Goal: Task Accomplishment & Management: Use online tool/utility

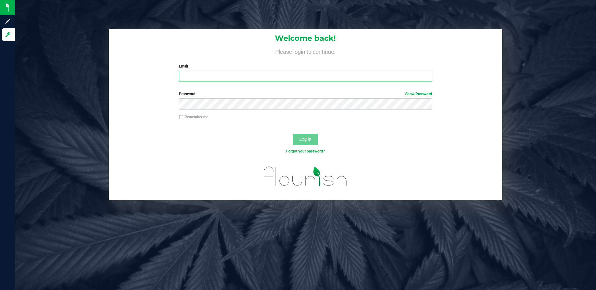
click at [184, 78] on input "Email" at bounding box center [305, 76] width 253 height 11
type input "[EMAIL_ADDRESS][DOMAIN_NAME]"
click at [293, 134] on button "Log In" at bounding box center [305, 139] width 25 height 11
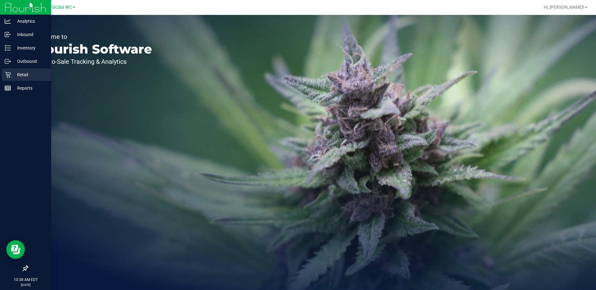
click at [22, 74] on p "Retail" at bounding box center [29, 74] width 37 height 7
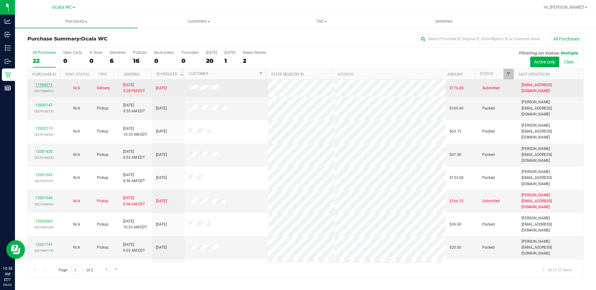
click at [44, 85] on link "11998271" at bounding box center [43, 85] width 17 height 4
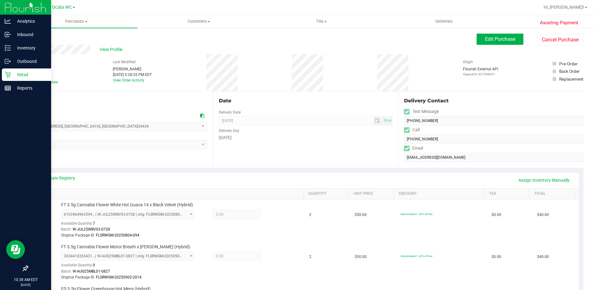
click at [26, 76] on p "Retail" at bounding box center [29, 74] width 37 height 7
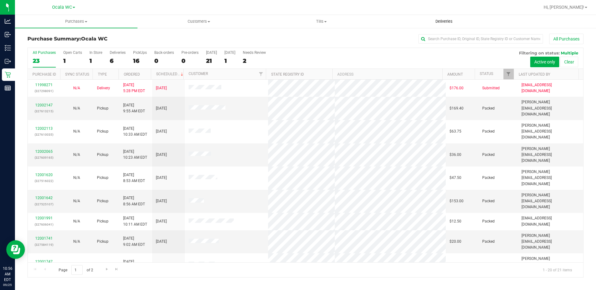
click at [444, 26] on uib-tab-heading "Deliveries" at bounding box center [444, 21] width 122 height 12
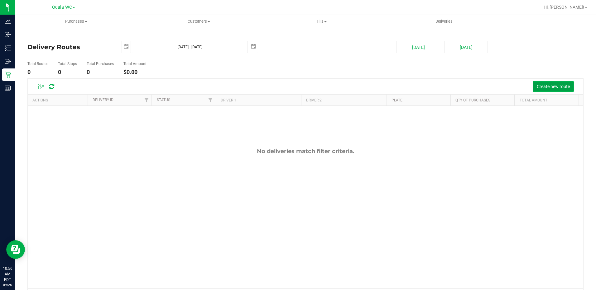
click at [557, 91] on button "Create new route" at bounding box center [553, 86] width 41 height 11
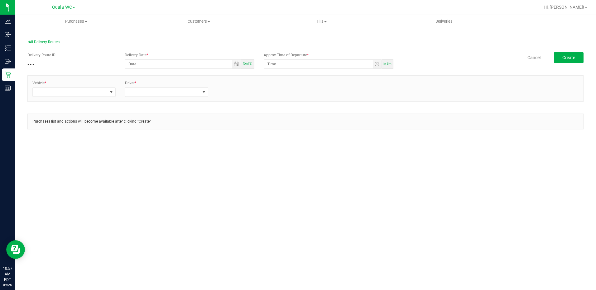
click at [244, 64] on div "[DATE]" at bounding box center [247, 64] width 13 height 9
type input "[DATE]"
click at [375, 63] on span "Toggle time list" at bounding box center [376, 64] width 5 height 5
click at [315, 143] on span "PM" at bounding box center [317, 142] width 6 height 4
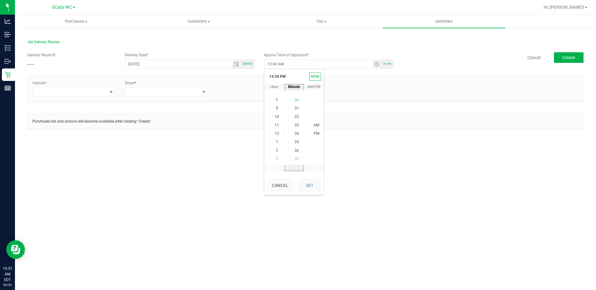
click at [295, 99] on span "30" at bounding box center [297, 100] width 4 height 4
click at [314, 135] on span "PM" at bounding box center [317, 134] width 6 height 4
click at [315, 186] on button "Set" at bounding box center [309, 186] width 23 height 14
type input "12:30 PM"
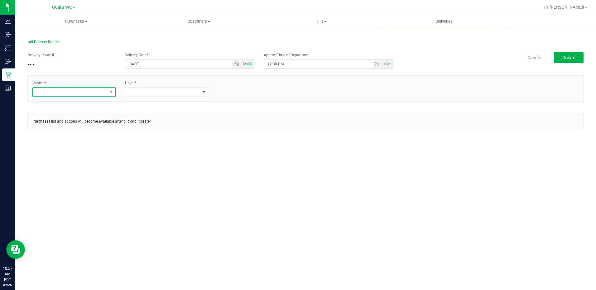
click at [68, 93] on span at bounding box center [70, 92] width 75 height 9
type input "rogue"
click at [52, 121] on li "FL-ROGUE-01" at bounding box center [74, 119] width 83 height 11
click at [148, 91] on span at bounding box center [162, 92] width 75 height 9
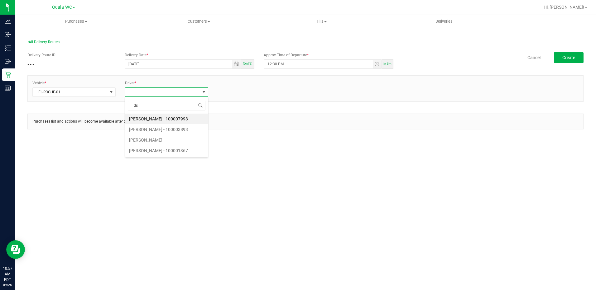
type input "d"
type input "gibbin"
click at [145, 116] on li "[PERSON_NAME] - 100005593" at bounding box center [166, 119] width 83 height 11
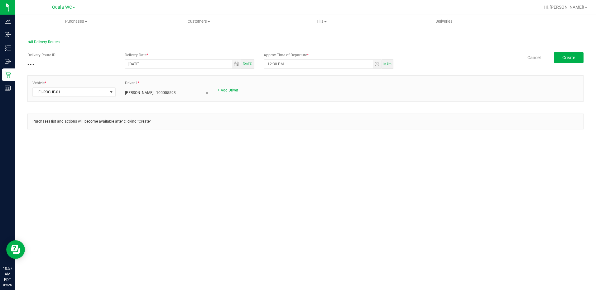
click at [233, 94] on div "Vehicle * FL-ROGUE-01 Driver 1 * [PERSON_NAME] - 100005593 + Add Driver" at bounding box center [305, 88] width 555 height 17
click at [231, 93] on div "+ Add Driver" at bounding box center [259, 91] width 83 height 6
click at [230, 91] on link "+ Add Driver" at bounding box center [228, 90] width 21 height 4
click at [247, 94] on span at bounding box center [255, 92] width 75 height 9
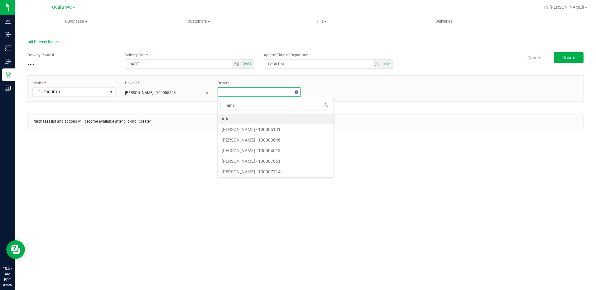
type input "lemon"
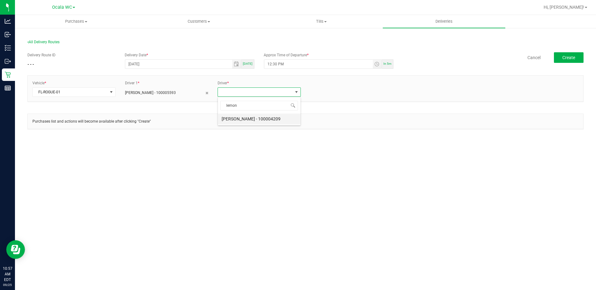
click at [249, 119] on li "[PERSON_NAME] - 100004209" at bounding box center [259, 119] width 83 height 11
click at [572, 55] on button "Create" at bounding box center [569, 57] width 30 height 11
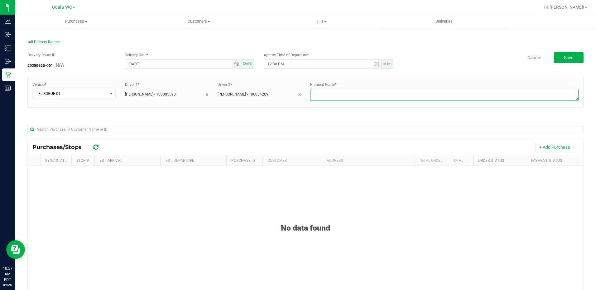
click at [322, 99] on textarea at bounding box center [444, 95] width 268 height 12
type textarea "HOME DELIVERY [DATE]"
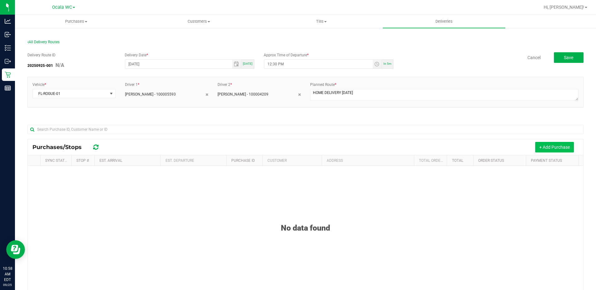
click at [538, 146] on button "+ Add Purchase" at bounding box center [554, 147] width 39 height 11
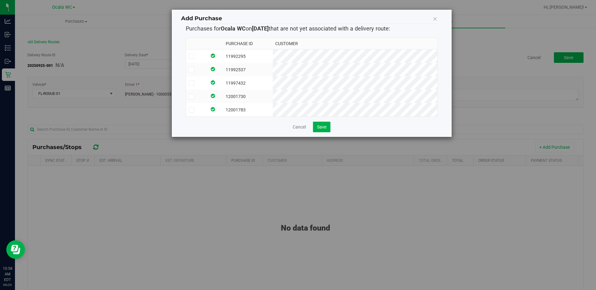
click at [190, 56] on icon at bounding box center [191, 56] width 4 height 0
click at [0, 0] on input "checkbox" at bounding box center [0, 0] width 0 height 0
click at [188, 68] on td at bounding box center [196, 69] width 21 height 13
click at [194, 79] on td at bounding box center [196, 82] width 21 height 13
click at [192, 90] on td at bounding box center [196, 96] width 21 height 13
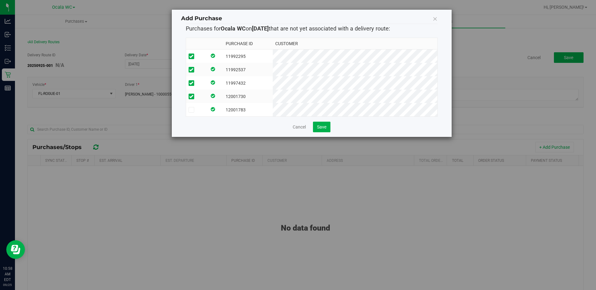
click at [190, 110] on icon at bounding box center [191, 110] width 4 height 0
click at [0, 0] on input "checkbox" at bounding box center [0, 0] width 0 height 0
click at [322, 130] on span "Save" at bounding box center [321, 127] width 9 height 5
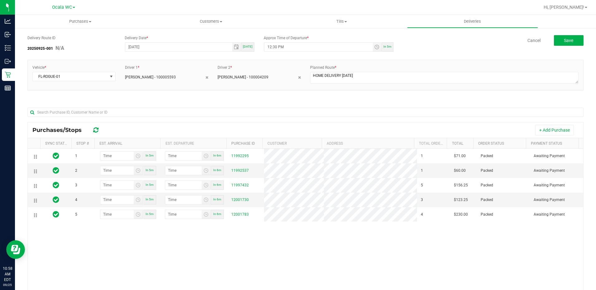
scroll to position [31, 0]
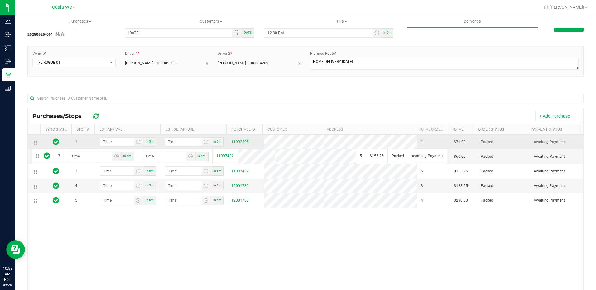
drag, startPoint x: 35, startPoint y: 172, endPoint x: 31, endPoint y: 148, distance: 24.0
drag, startPoint x: 34, startPoint y: 158, endPoint x: 36, endPoint y: 141, distance: 17.6
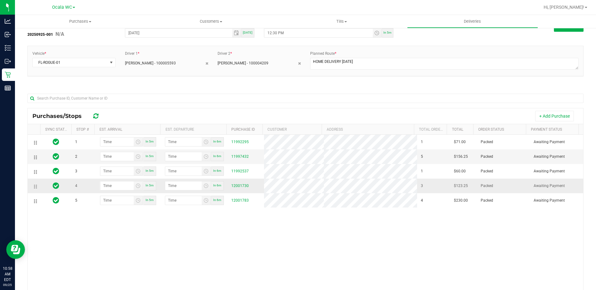
click at [36, 187] on td at bounding box center [34, 186] width 12 height 15
drag, startPoint x: 36, startPoint y: 187, endPoint x: 36, endPoint y: 152, distance: 34.6
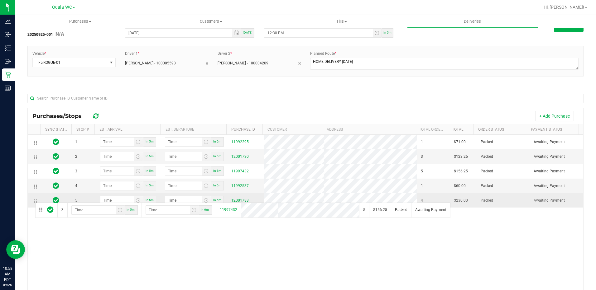
drag, startPoint x: 34, startPoint y: 174, endPoint x: 34, endPoint y: 202, distance: 28.7
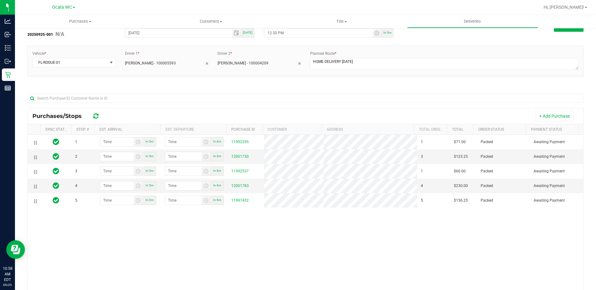
scroll to position [0, 0]
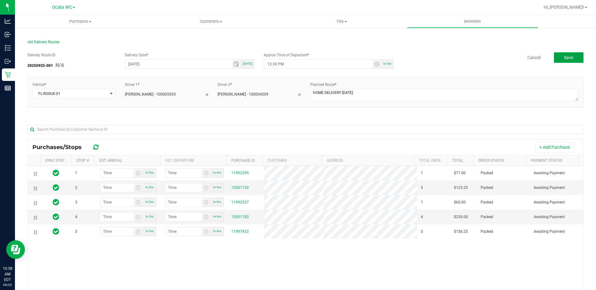
click at [565, 56] on span "Save" at bounding box center [568, 57] width 9 height 5
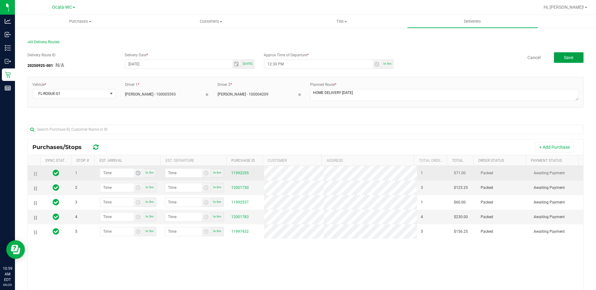
click at [136, 175] on span "Toggle time list" at bounding box center [138, 173] width 5 height 5
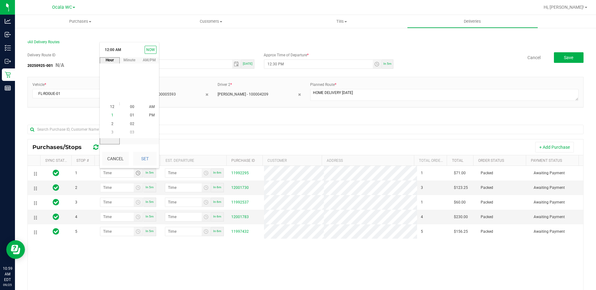
click at [111, 117] on span "1" at bounding box center [112, 115] width 2 height 4
click at [127, 106] on li "00" at bounding box center [132, 107] width 15 height 8
click at [149, 115] on span "PM" at bounding box center [152, 115] width 6 height 4
click at [145, 155] on button "Set" at bounding box center [144, 159] width 23 height 14
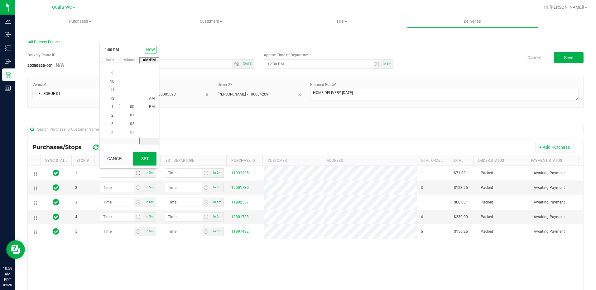
type input "1:00 PM"
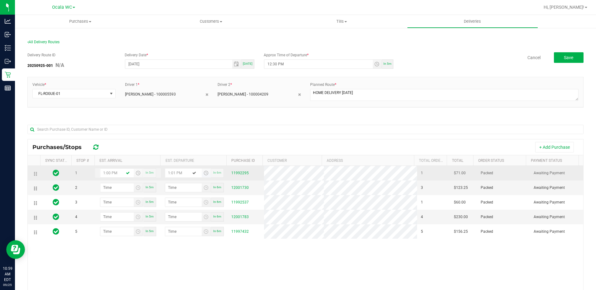
click at [204, 172] on span "Toggle time list" at bounding box center [206, 173] width 5 height 5
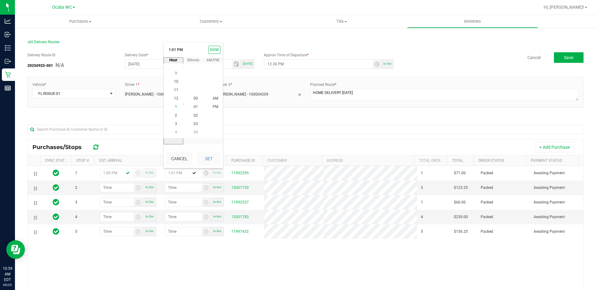
click at [175, 107] on span "1" at bounding box center [176, 107] width 2 height 4
click at [194, 114] on span "10" at bounding box center [196, 115] width 4 height 4
click at [213, 107] on span "PM" at bounding box center [216, 107] width 6 height 4
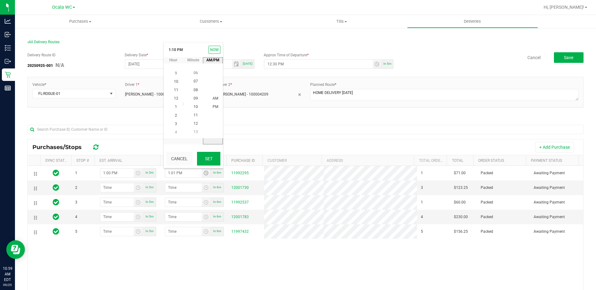
click at [208, 159] on button "Set" at bounding box center [208, 159] width 23 height 14
type input "1:10 PM"
click at [137, 189] on span "Toggle time list" at bounding box center [138, 187] width 5 height 5
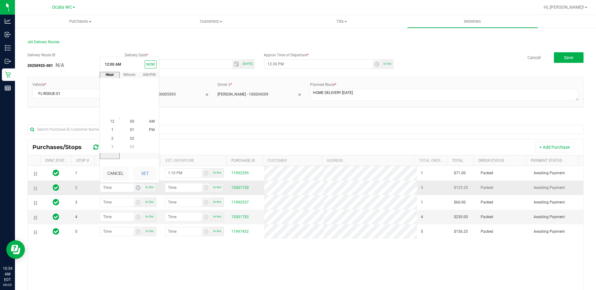
scroll to position [0, 0]
click at [108, 129] on li "1" at bounding box center [112, 130] width 15 height 8
click at [130, 138] on span "30" at bounding box center [132, 139] width 4 height 4
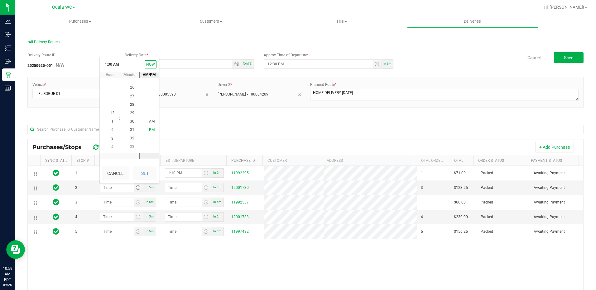
click at [149, 130] on span "PM" at bounding box center [152, 130] width 6 height 4
click at [141, 176] on button "Set" at bounding box center [144, 174] width 23 height 14
type input "1:30 PM"
click at [204, 189] on span "Toggle time list" at bounding box center [206, 187] width 5 height 5
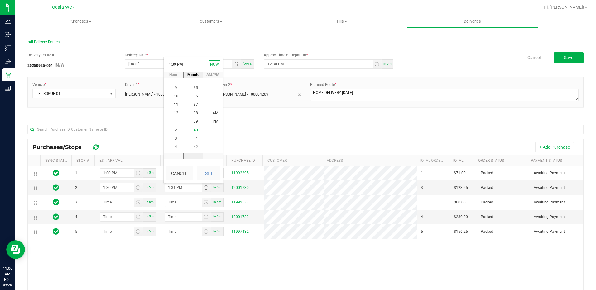
click at [194, 129] on span "40" at bounding box center [196, 130] width 4 height 4
click at [213, 120] on span "PM" at bounding box center [216, 122] width 6 height 4
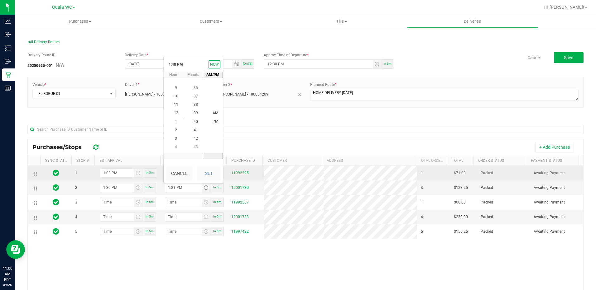
click at [209, 171] on button "Set" at bounding box center [208, 174] width 23 height 14
type input "1:40 PM"
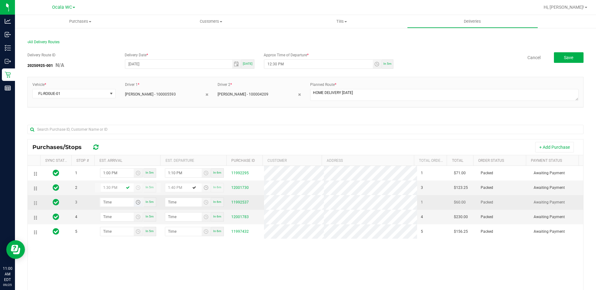
click at [136, 201] on span "Toggle time list" at bounding box center [138, 202] width 5 height 5
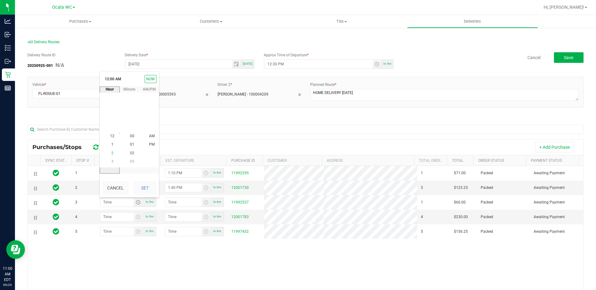
click at [111, 153] on span "2" at bounding box center [112, 153] width 2 height 4
click at [133, 161] on li "15" at bounding box center [132, 162] width 15 height 8
click at [151, 143] on span "PM" at bounding box center [152, 145] width 6 height 4
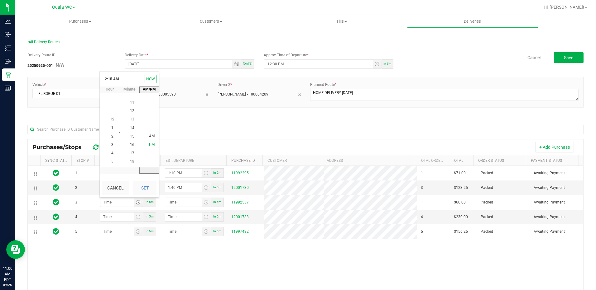
scroll to position [8, 0]
click at [145, 185] on button "Set" at bounding box center [144, 188] width 23 height 14
type input "2:15 PM"
type input "2:16 PM"
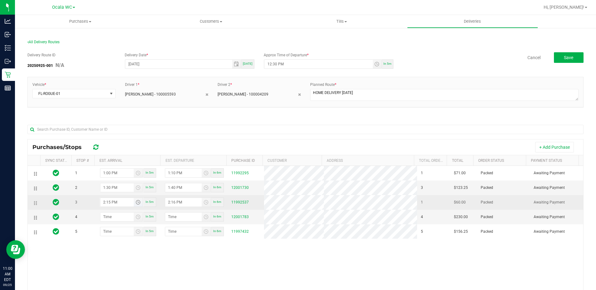
click at [137, 203] on span "Toggle time list" at bounding box center [138, 202] width 5 height 5
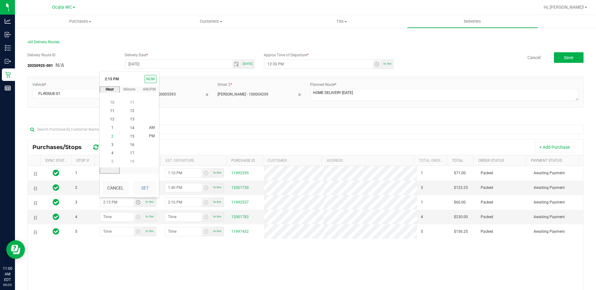
click at [111, 136] on span "2" at bounding box center [112, 136] width 2 height 4
click at [130, 111] on span "20" at bounding box center [132, 111] width 4 height 4
click at [149, 134] on span "PM" at bounding box center [152, 136] width 6 height 4
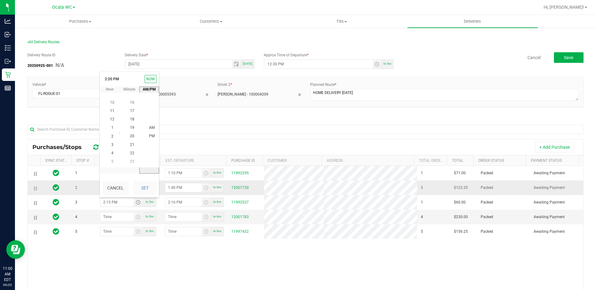
click at [145, 190] on button "Set" at bounding box center [144, 188] width 23 height 14
type input "2:20 PM"
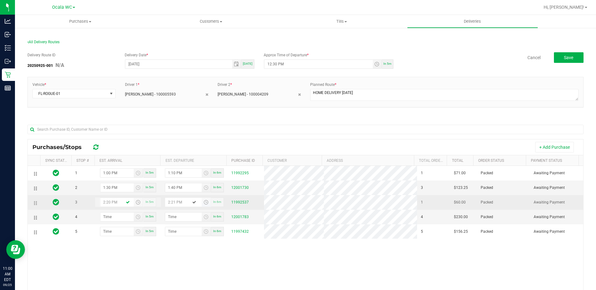
click at [204, 203] on span "Toggle time list" at bounding box center [206, 202] width 5 height 5
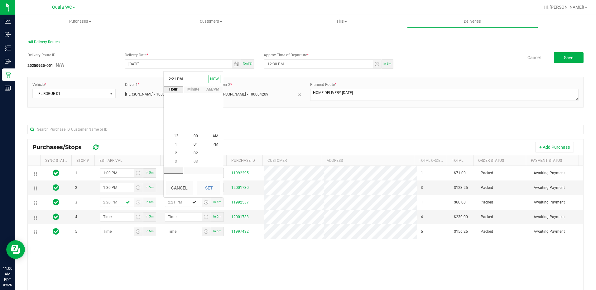
scroll to position [8, 0]
click at [175, 137] on span "2" at bounding box center [176, 136] width 2 height 4
click at [194, 147] on span "30" at bounding box center [196, 144] width 4 height 4
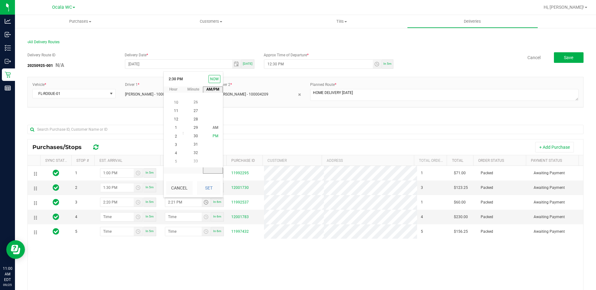
click at [215, 134] on span "PM" at bounding box center [216, 136] width 6 height 4
click at [213, 137] on span "PM" at bounding box center [216, 136] width 6 height 4
click at [215, 136] on span "PM" at bounding box center [216, 136] width 6 height 4
click at [211, 185] on button "Set" at bounding box center [208, 188] width 23 height 14
type input "2:30 PM"
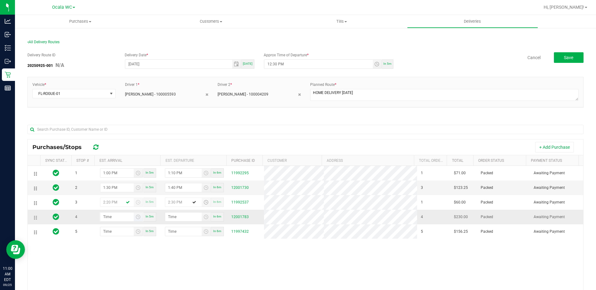
click at [134, 217] on span "Toggle time list" at bounding box center [138, 217] width 9 height 9
click at [111, 175] on span "3" at bounding box center [112, 176] width 2 height 4
click at [130, 151] on span "00" at bounding box center [132, 151] width 4 height 4
click at [149, 158] on span "PM" at bounding box center [152, 159] width 6 height 4
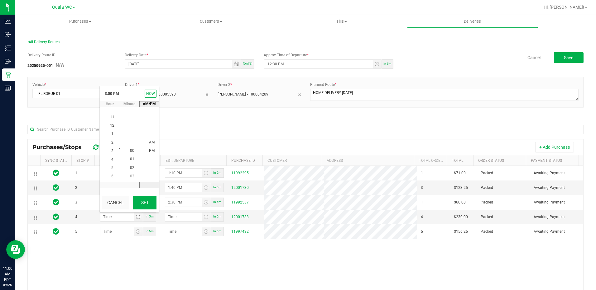
click at [145, 202] on button "Set" at bounding box center [144, 203] width 23 height 14
type input "3:00 PM"
click at [204, 219] on span "Toggle time list" at bounding box center [206, 217] width 5 height 5
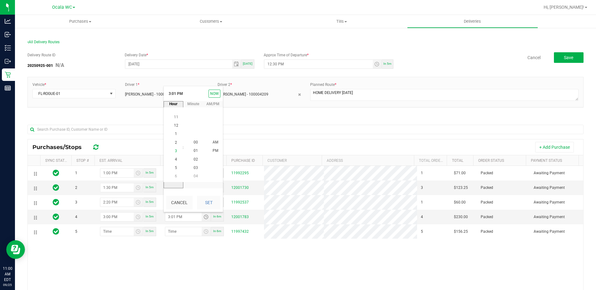
click at [175, 151] on span "3" at bounding box center [176, 151] width 2 height 4
click at [194, 158] on span "10" at bounding box center [196, 159] width 4 height 4
click at [213, 151] on span "PM" at bounding box center [216, 151] width 6 height 4
click at [207, 202] on button "Set" at bounding box center [208, 203] width 23 height 14
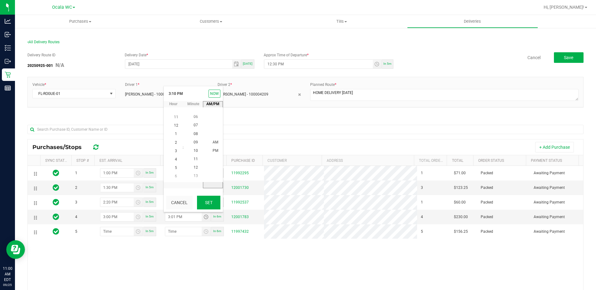
type input "3:10 PM"
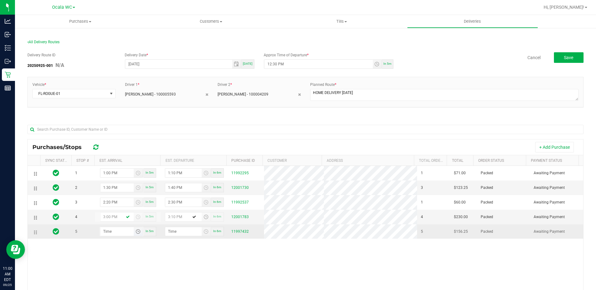
click at [137, 231] on span "Toggle time list" at bounding box center [138, 231] width 5 height 5
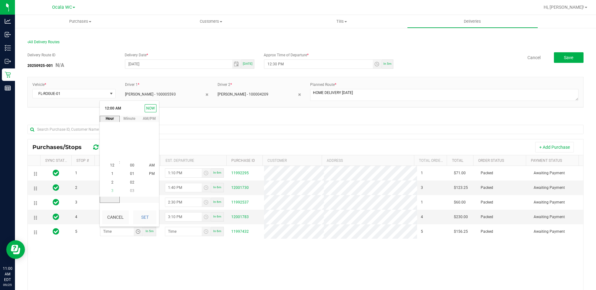
click at [111, 192] on span "3" at bounding box center [112, 191] width 2 height 4
click at [131, 173] on span "45" at bounding box center [132, 174] width 4 height 4
click at [149, 172] on span "PM" at bounding box center [152, 174] width 6 height 4
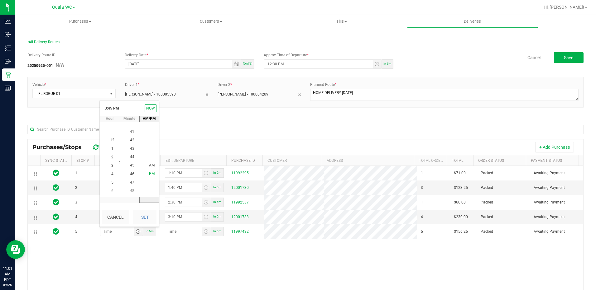
scroll to position [8, 0]
click at [149, 216] on button "Set" at bounding box center [144, 218] width 23 height 14
type input "3:45 PM"
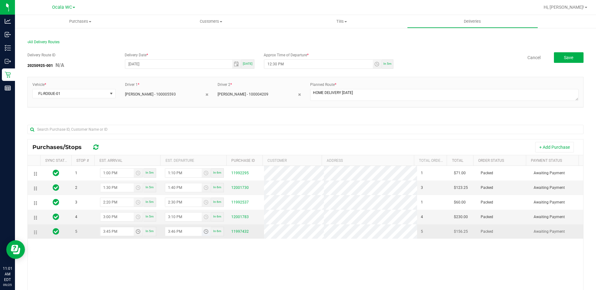
click at [204, 232] on span "Toggle time list" at bounding box center [206, 231] width 5 height 5
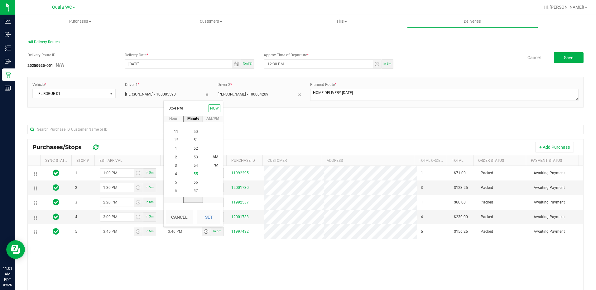
click at [194, 173] on span "55" at bounding box center [196, 174] width 4 height 4
click at [214, 166] on span "PM" at bounding box center [216, 166] width 6 height 4
click at [208, 215] on button "Set" at bounding box center [208, 218] width 23 height 14
type input "3:55 PM"
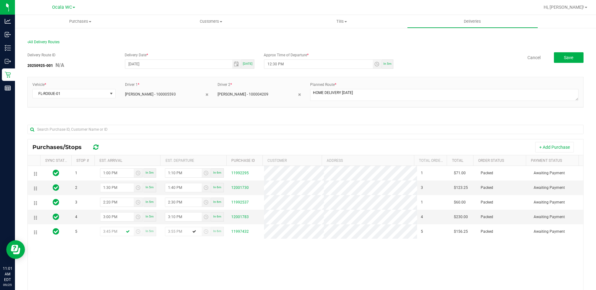
click at [194, 269] on div "1 1:00 PM In 5m 1:10 PM In 6m 11992295 1 $71.00 Packed Awaiting Payment 2 1:30 …" at bounding box center [305, 257] width 555 height 183
click at [554, 58] on button "Save" at bounding box center [569, 57] width 30 height 11
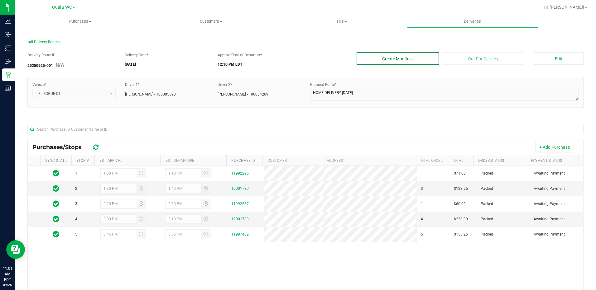
click at [400, 54] on button "Create Manifest" at bounding box center [398, 58] width 82 height 12
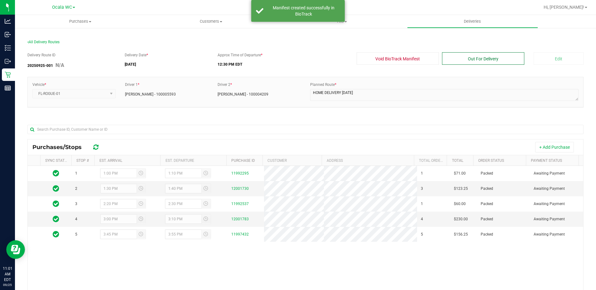
click at [466, 59] on button "Out For Delivery" at bounding box center [483, 58] width 82 height 12
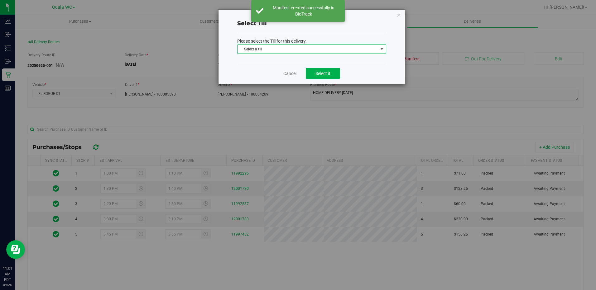
click at [309, 47] on span "Select a till" at bounding box center [307, 49] width 141 height 9
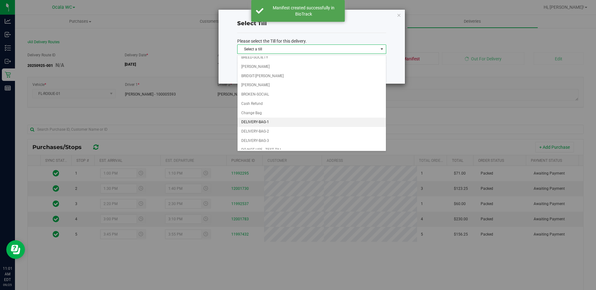
scroll to position [62, 0]
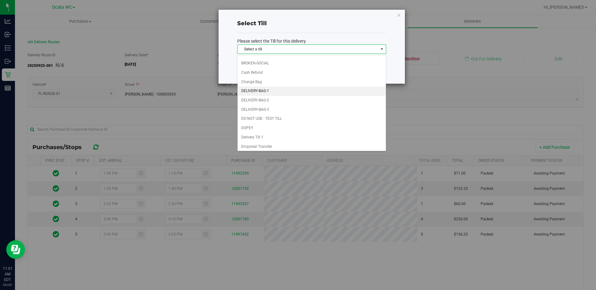
click at [261, 90] on li "DELIVERY-BAG-1" at bounding box center [311, 91] width 148 height 9
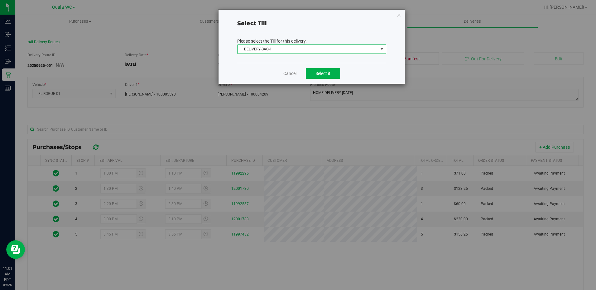
click at [276, 53] on span "DELIVERY-BAG-1" at bounding box center [307, 49] width 141 height 9
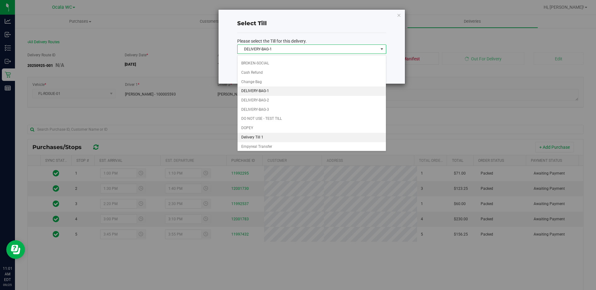
click at [255, 133] on li "Delivery Till 1" at bounding box center [311, 137] width 148 height 9
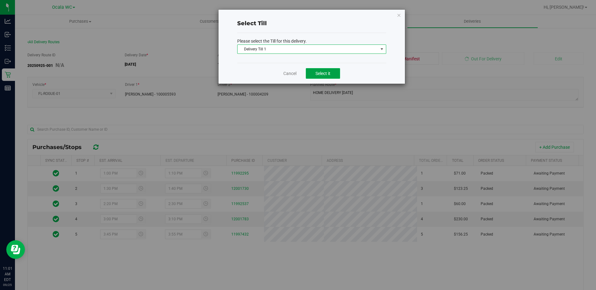
click at [314, 70] on button "Select it" at bounding box center [323, 73] width 34 height 11
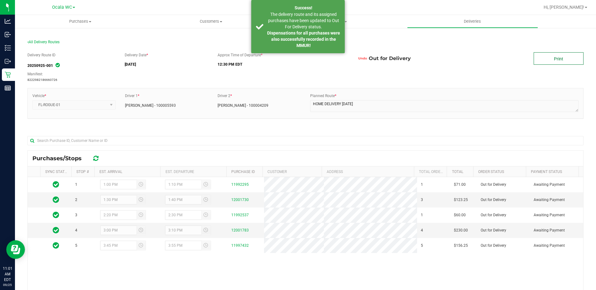
click at [551, 57] on link "Print" at bounding box center [559, 58] width 50 height 12
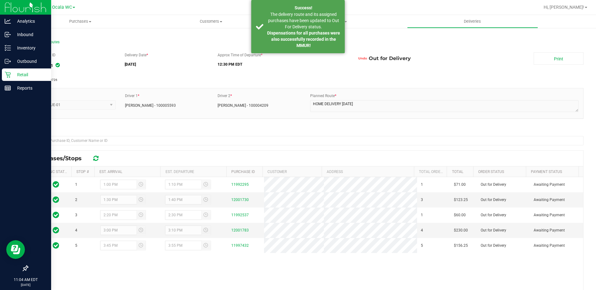
click at [17, 72] on p "Retail" at bounding box center [29, 74] width 37 height 7
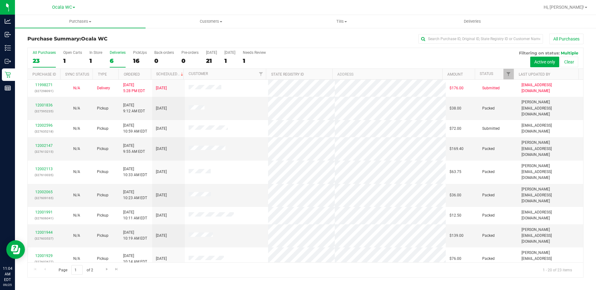
click at [116, 56] on label "Deliveries 6" at bounding box center [118, 58] width 16 height 17
click at [0, 0] on input "Deliveries 6" at bounding box center [0, 0] width 0 height 0
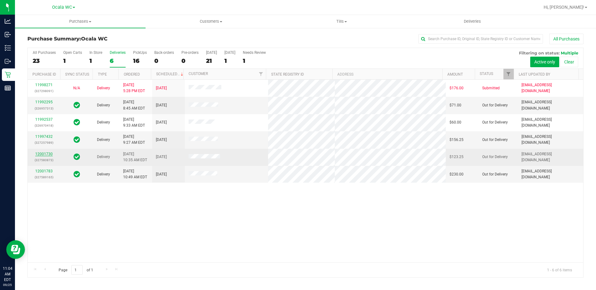
click at [47, 153] on link "12001730" at bounding box center [43, 154] width 17 height 4
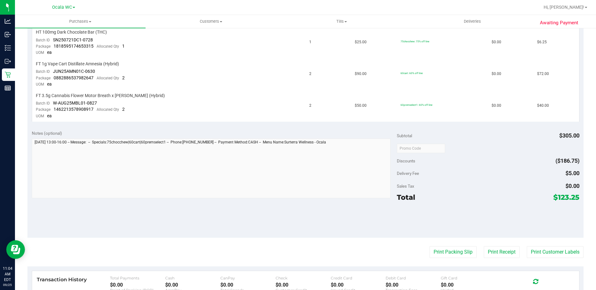
scroll to position [187, 0]
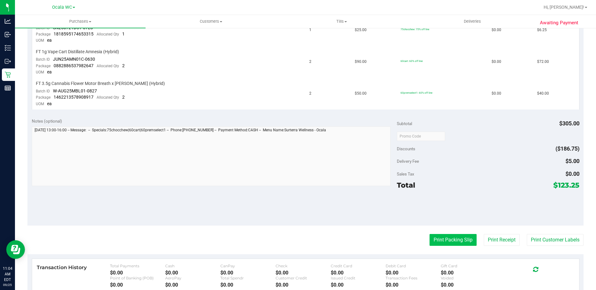
click at [447, 243] on button "Print Packing Slip" at bounding box center [452, 240] width 47 height 12
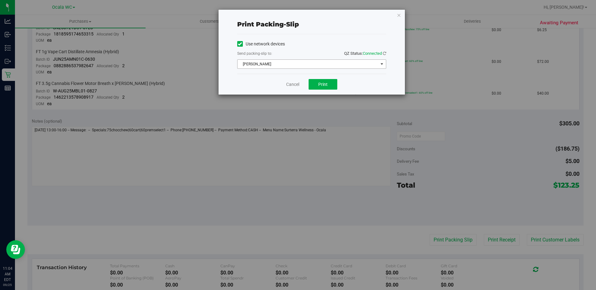
click at [293, 66] on span "[PERSON_NAME]" at bounding box center [307, 64] width 141 height 9
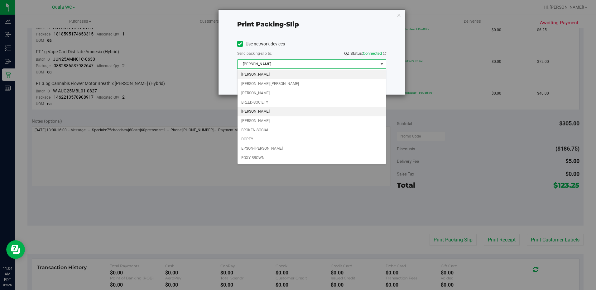
click at [260, 112] on li "[PERSON_NAME]" at bounding box center [311, 111] width 148 height 9
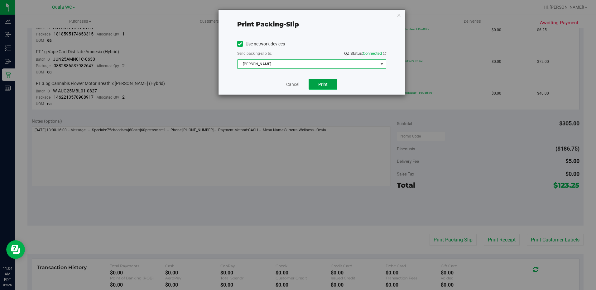
click at [322, 85] on span "Print" at bounding box center [322, 84] width 9 height 5
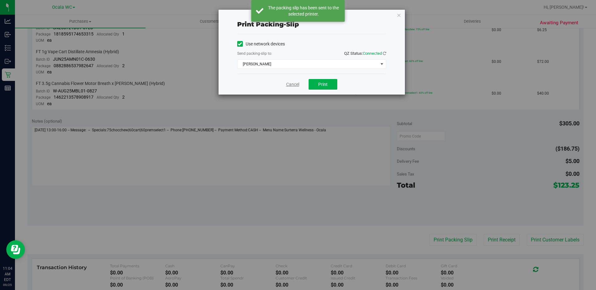
click at [290, 84] on link "Cancel" at bounding box center [292, 84] width 13 height 7
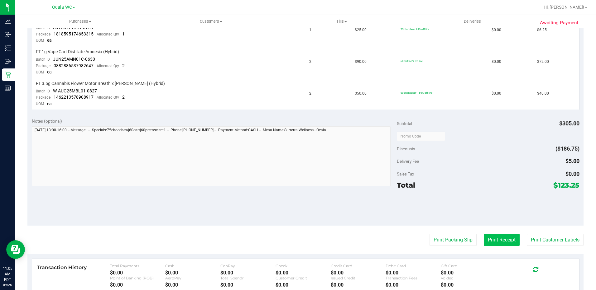
click at [492, 243] on button "Print Receipt" at bounding box center [502, 240] width 36 height 12
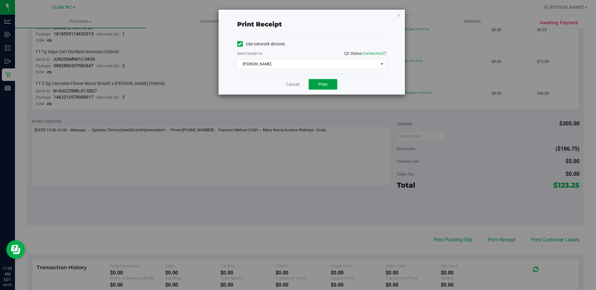
click at [320, 83] on span "Print" at bounding box center [322, 84] width 9 height 5
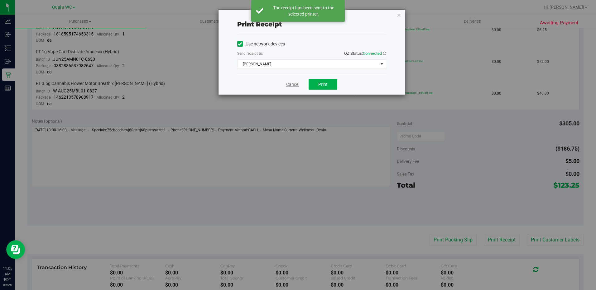
click at [296, 83] on link "Cancel" at bounding box center [292, 84] width 13 height 7
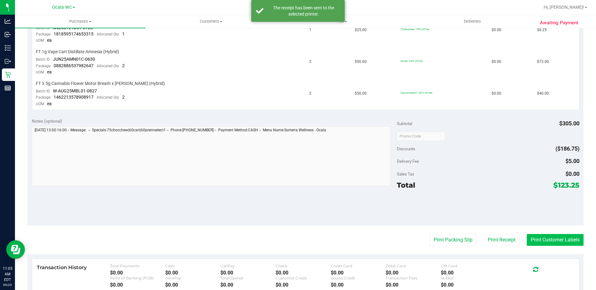
click at [533, 238] on button "Print Customer Labels" at bounding box center [555, 240] width 57 height 12
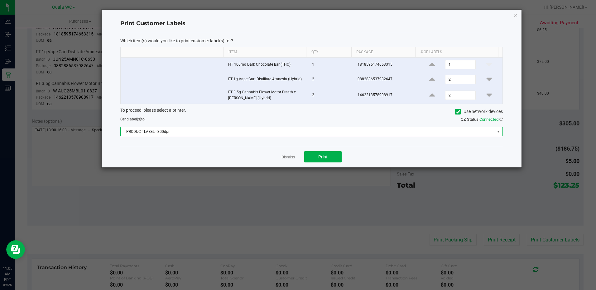
click at [249, 127] on span "PRODUCT LABEL - 300dpi" at bounding box center [308, 131] width 374 height 9
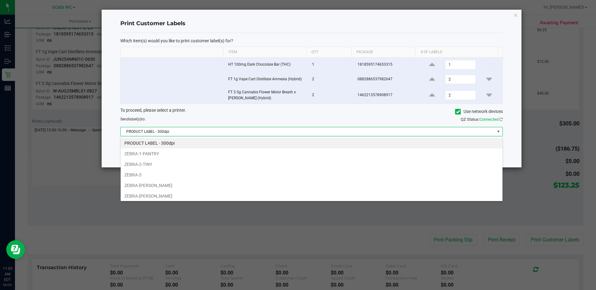
scroll to position [9, 382]
click at [160, 154] on li "ZEBRA-1-PANTRY" at bounding box center [312, 154] width 382 height 11
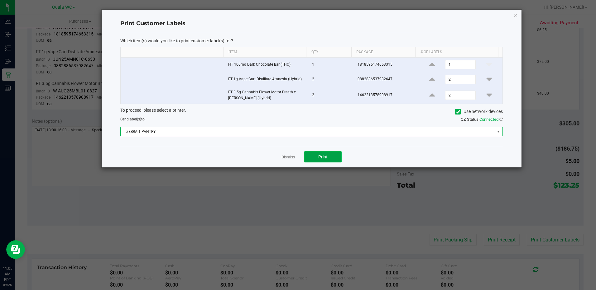
click at [325, 158] on span "Print" at bounding box center [322, 157] width 9 height 5
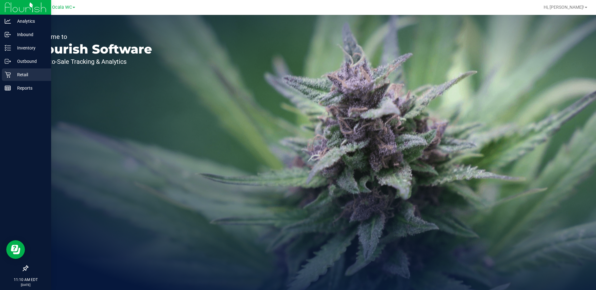
click at [13, 75] on p "Retail" at bounding box center [29, 74] width 37 height 7
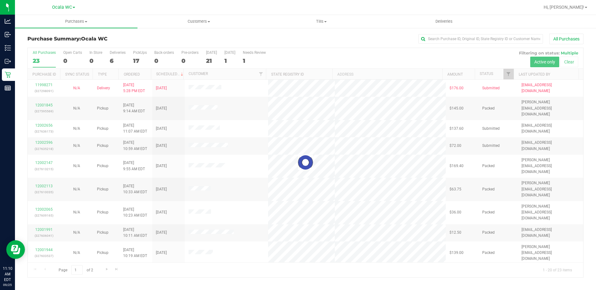
click at [115, 58] on div at bounding box center [305, 163] width 555 height 230
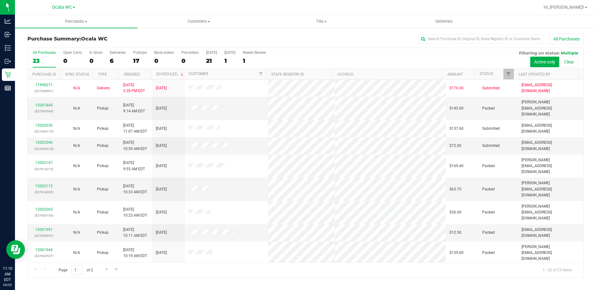
click at [115, 58] on div "6" at bounding box center [118, 60] width 16 height 7
click at [0, 0] on input "Deliveries 6" at bounding box center [0, 0] width 0 height 0
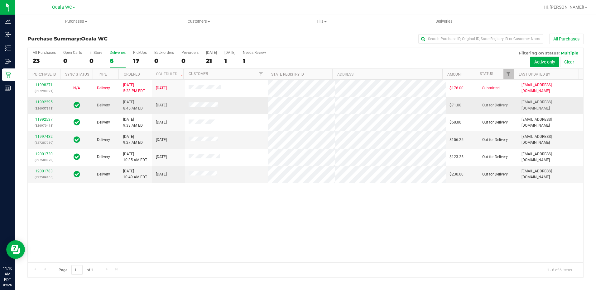
click at [46, 102] on link "11992295" at bounding box center [43, 102] width 17 height 4
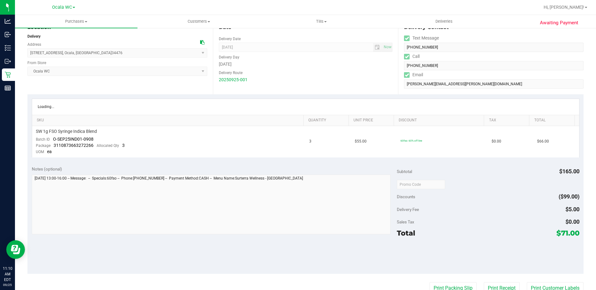
scroll to position [125, 0]
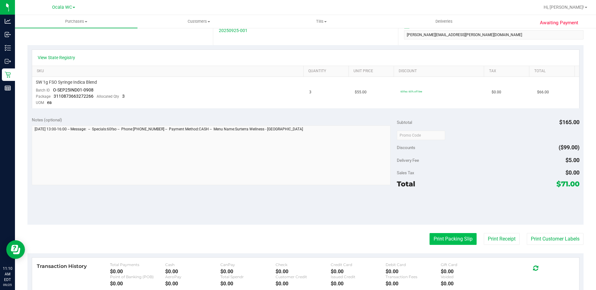
click at [439, 235] on button "Print Packing Slip" at bounding box center [452, 239] width 47 height 12
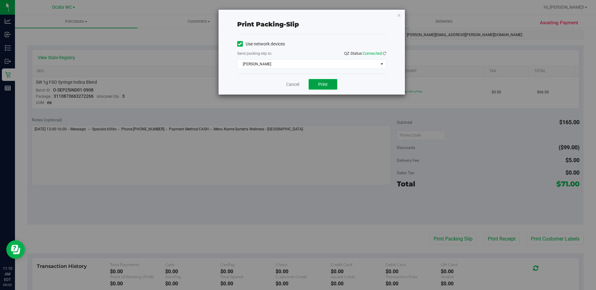
click at [317, 83] on button "Print" at bounding box center [323, 84] width 29 height 11
click at [292, 83] on link "Cancel" at bounding box center [292, 84] width 13 height 7
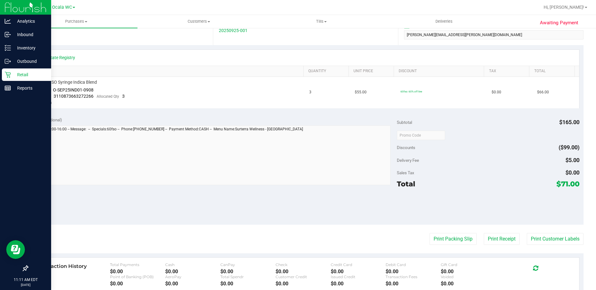
click at [15, 74] on p "Retail" at bounding box center [29, 74] width 37 height 7
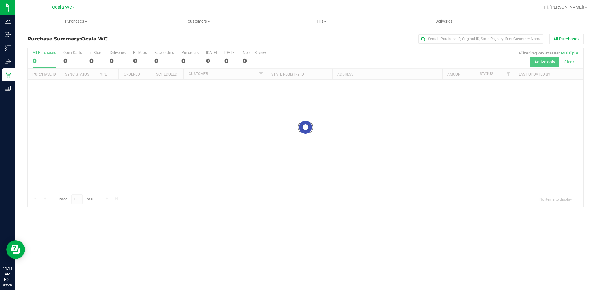
click at [117, 54] on div at bounding box center [305, 127] width 555 height 159
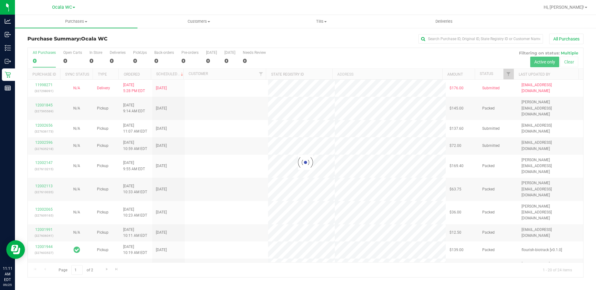
click at [116, 56] on div at bounding box center [305, 163] width 555 height 230
click at [111, 56] on div at bounding box center [305, 163] width 555 height 230
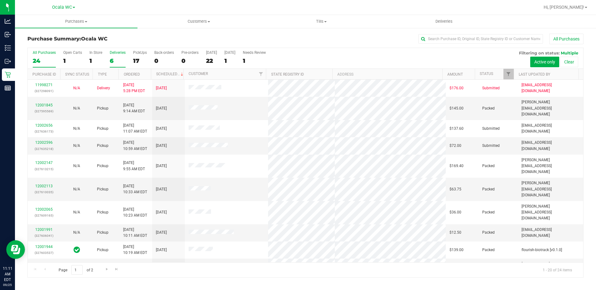
click at [114, 59] on div "6" at bounding box center [118, 60] width 16 height 7
click at [0, 0] on input "Deliveries 6" at bounding box center [0, 0] width 0 height 0
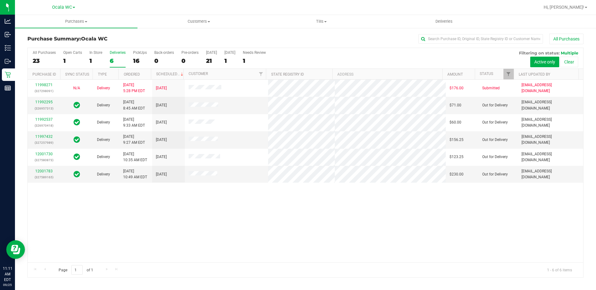
click at [172, 225] on div "11998271 (327298091) N/A Delivery 9/24/2025 5:28 PM EDT 9/26/2025 $176.00 Submi…" at bounding box center [305, 171] width 555 height 183
click at [42, 137] on link "11997432" at bounding box center [43, 137] width 17 height 4
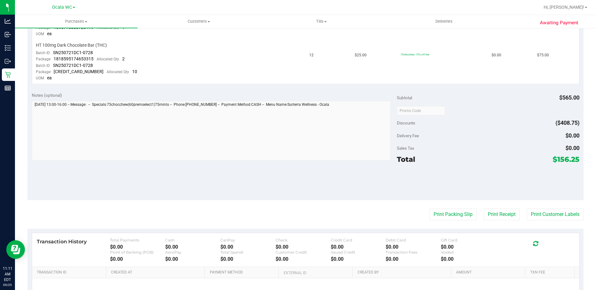
scroll to position [306, 0]
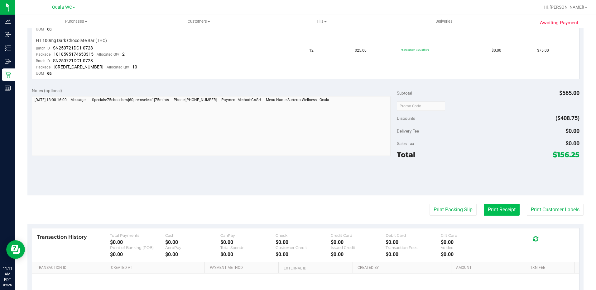
click at [496, 210] on button "Print Receipt" at bounding box center [502, 210] width 36 height 12
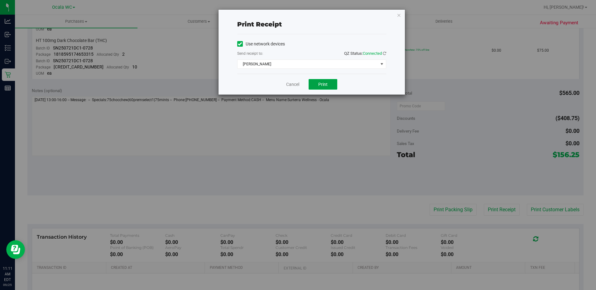
click at [327, 83] on span "Print" at bounding box center [322, 84] width 9 height 5
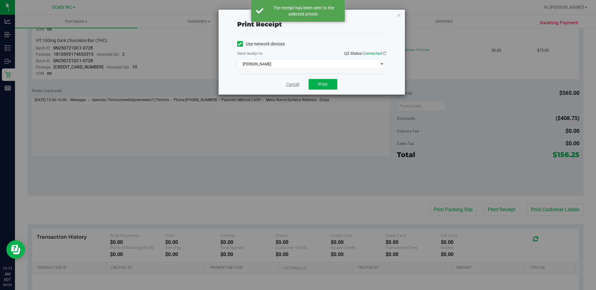
click at [296, 82] on link "Cancel" at bounding box center [292, 84] width 13 height 7
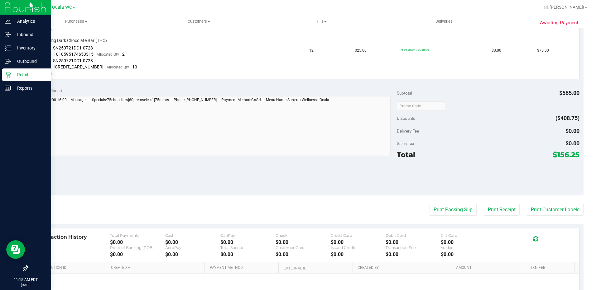
click at [5, 79] on div "Retail" at bounding box center [26, 75] width 49 height 12
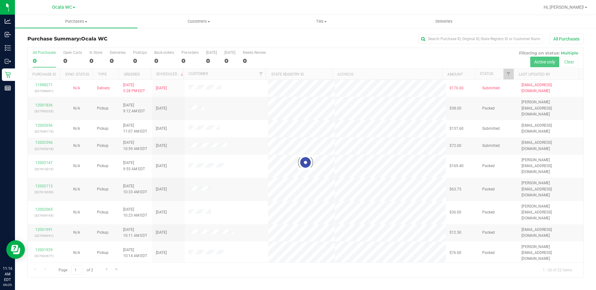
click at [118, 59] on div at bounding box center [305, 163] width 555 height 230
click at [117, 51] on div at bounding box center [305, 163] width 555 height 230
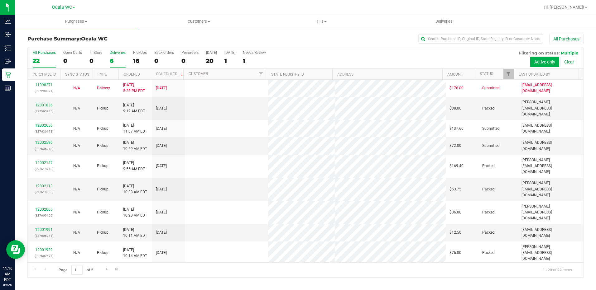
click at [116, 59] on div "6" at bounding box center [118, 60] width 16 height 7
click at [0, 0] on input "Deliveries 6" at bounding box center [0, 0] width 0 height 0
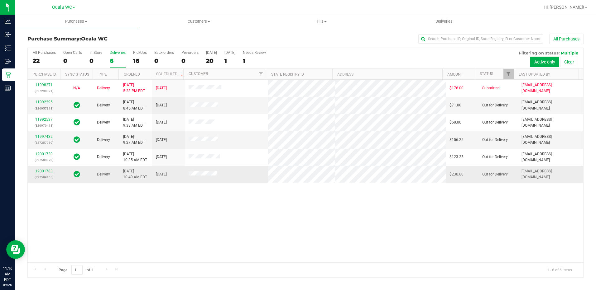
click at [42, 170] on link "12001783" at bounding box center [43, 171] width 17 height 4
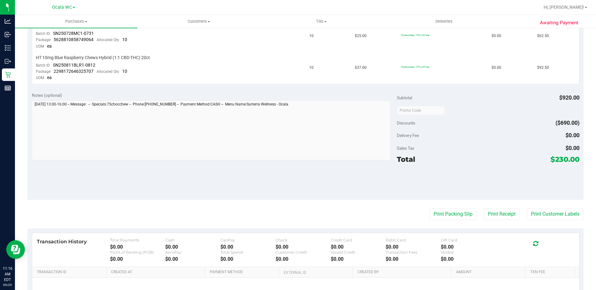
scroll to position [249, 0]
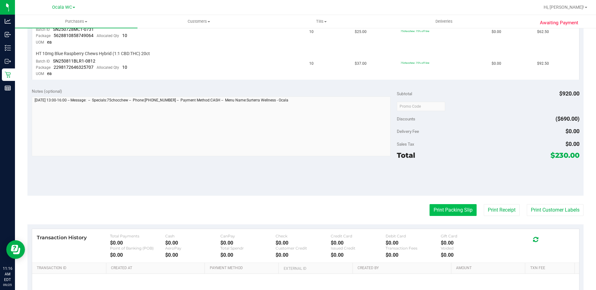
click at [447, 208] on button "Print Packing Slip" at bounding box center [452, 210] width 47 height 12
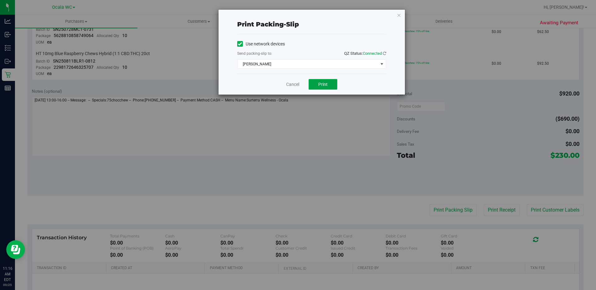
click at [319, 84] on span "Print" at bounding box center [322, 84] width 9 height 5
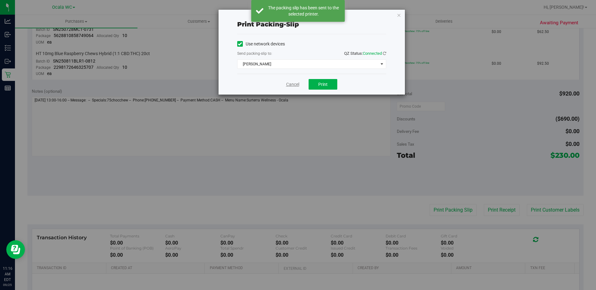
click at [289, 86] on link "Cancel" at bounding box center [292, 84] width 13 height 7
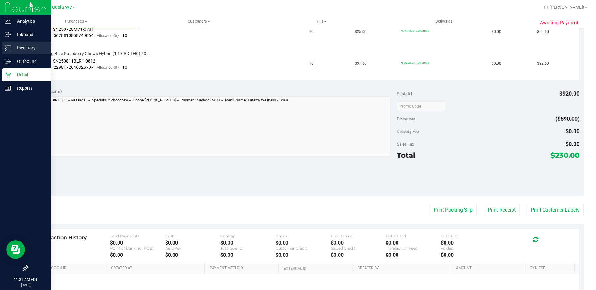
click at [9, 49] on icon at bounding box center [8, 48] width 6 height 6
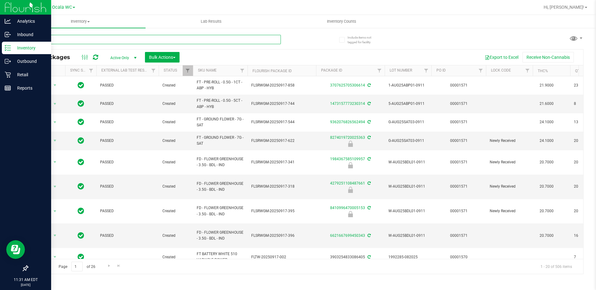
click at [73, 41] on input "text" at bounding box center [153, 39] width 253 height 9
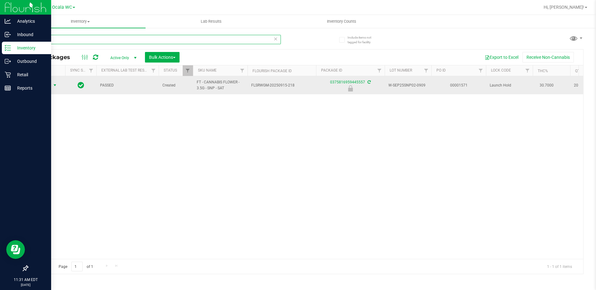
type input "snp"
click at [43, 86] on span "Action" at bounding box center [42, 85] width 17 height 9
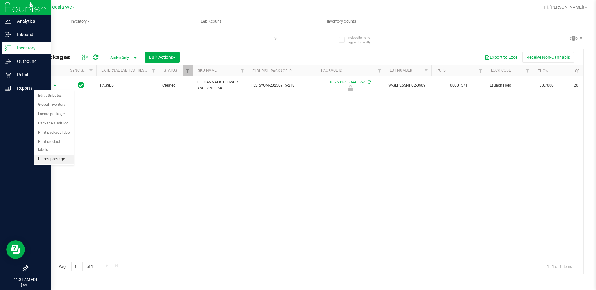
click at [50, 155] on li "Unlock package" at bounding box center [54, 159] width 40 height 9
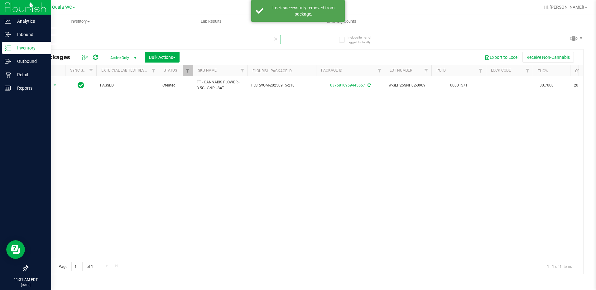
click at [62, 38] on input "snp" at bounding box center [153, 39] width 253 height 9
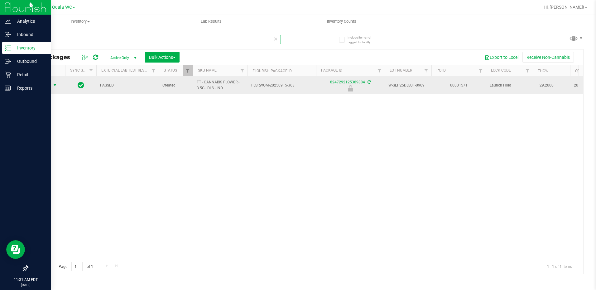
type input "dls"
click at [49, 86] on span "Action" at bounding box center [42, 85] width 17 height 9
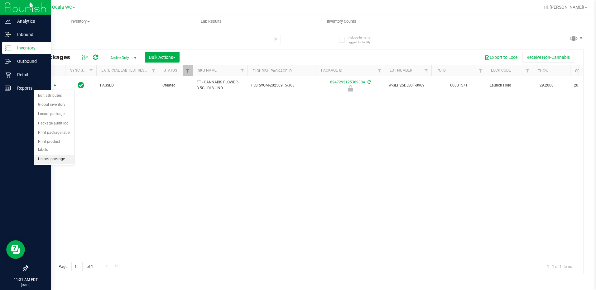
click at [50, 155] on li "Unlock package" at bounding box center [54, 159] width 40 height 9
